Goal: Transaction & Acquisition: Purchase product/service

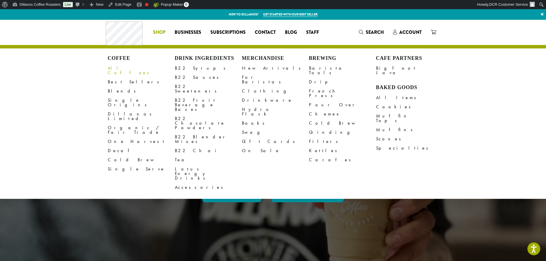
click at [123, 65] on link "All Coffees" at bounding box center [141, 71] width 67 height 14
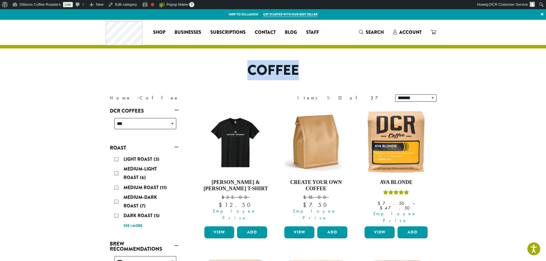
drag, startPoint x: 300, startPoint y: 71, endPoint x: 242, endPoint y: 73, distance: 57.9
click at [242, 73] on h1 "Coffee" at bounding box center [272, 70] width 335 height 17
click at [247, 73] on h1 "Coffee" at bounding box center [272, 70] width 335 height 17
drag, startPoint x: 247, startPoint y: 69, endPoint x: 304, endPoint y: 71, distance: 56.5
click at [304, 71] on h1 "Coffee" at bounding box center [272, 70] width 335 height 17
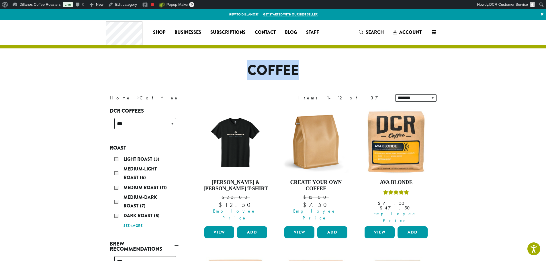
click at [300, 71] on h1 "Coffee" at bounding box center [272, 70] width 335 height 17
drag, startPoint x: 294, startPoint y: 70, endPoint x: 240, endPoint y: 71, distance: 53.6
click at [240, 71] on h1 "Coffee" at bounding box center [272, 70] width 335 height 17
click at [242, 71] on h1 "Coffee" at bounding box center [272, 70] width 335 height 17
drag, startPoint x: 244, startPoint y: 71, endPoint x: 299, endPoint y: 71, distance: 54.8
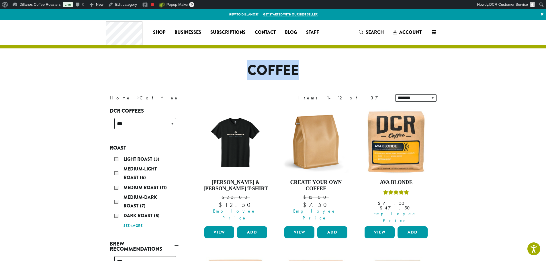
click at [299, 71] on h1 "Coffee" at bounding box center [272, 70] width 335 height 17
drag, startPoint x: 298, startPoint y: 71, endPoint x: 236, endPoint y: 66, distance: 61.5
click at [236, 66] on h1 "Coffee" at bounding box center [272, 70] width 335 height 17
click at [254, 69] on h1 "Coffee" at bounding box center [272, 70] width 335 height 17
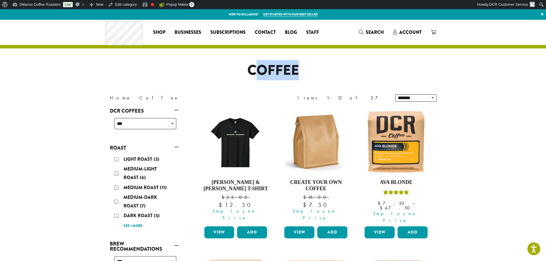
drag, startPoint x: 255, startPoint y: 69, endPoint x: 300, endPoint y: 73, distance: 45.2
click at [300, 73] on h1 "Coffee" at bounding box center [272, 70] width 335 height 17
click at [292, 73] on h1 "Coffee" at bounding box center [272, 70] width 335 height 17
drag, startPoint x: 292, startPoint y: 73, endPoint x: 250, endPoint y: 72, distance: 41.6
click at [250, 72] on h1 "Coffee" at bounding box center [272, 70] width 335 height 17
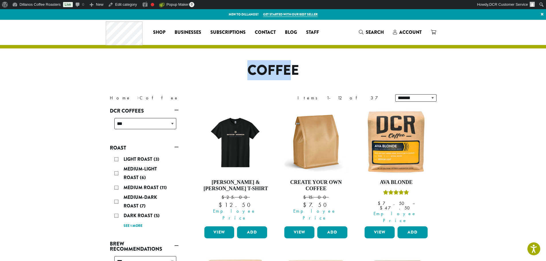
click at [233, 69] on h1 "Coffee" at bounding box center [272, 70] width 335 height 17
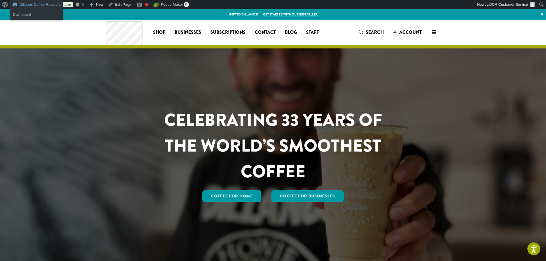
click at [34, 4] on link "Dillanos Coffee Roasters" at bounding box center [36, 4] width 53 height 9
